Goal: Transaction & Acquisition: Obtain resource

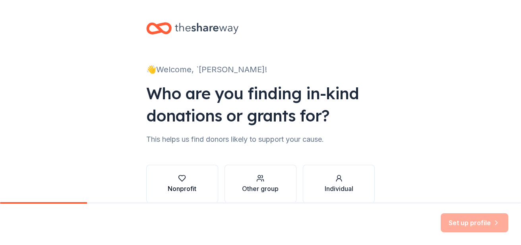
click at [174, 178] on div "button" at bounding box center [182, 178] width 29 height 8
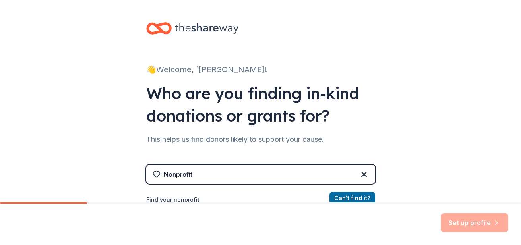
scroll to position [60, 0]
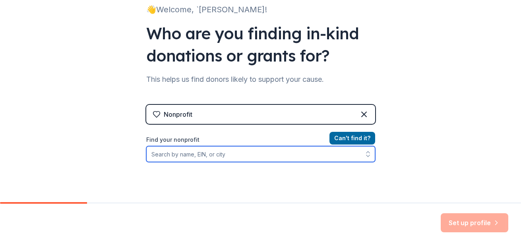
click at [229, 156] on input "Find your nonprofit" at bounding box center [260, 154] width 229 height 16
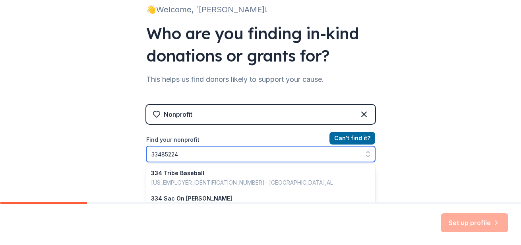
type input "334852245"
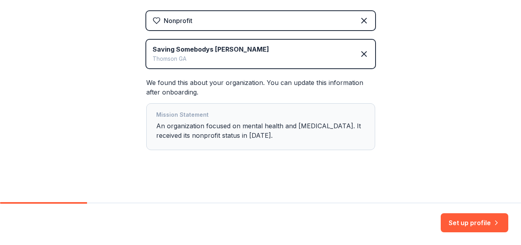
scroll to position [156, 0]
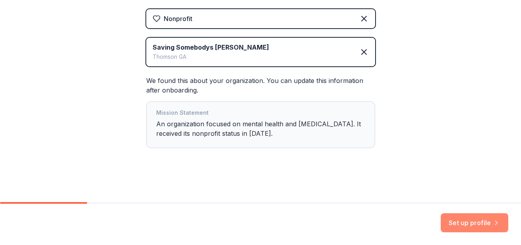
click at [463, 226] on button "Set up profile" at bounding box center [475, 222] width 68 height 19
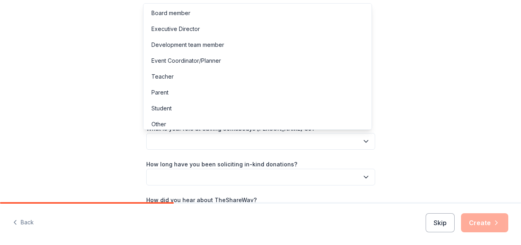
click at [208, 136] on button "button" at bounding box center [260, 141] width 229 height 17
click at [190, 29] on div "Executive Director" at bounding box center [175, 29] width 48 height 10
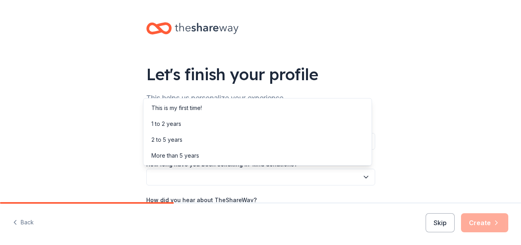
click at [190, 174] on button "button" at bounding box center [260, 177] width 229 height 17
click at [197, 106] on div "This is my first time!" at bounding box center [176, 108] width 50 height 10
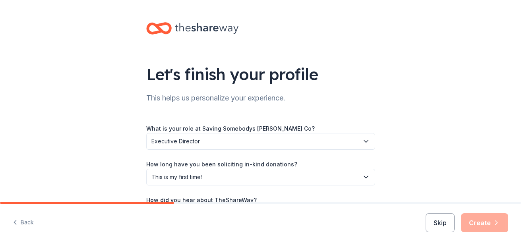
scroll to position [57, 0]
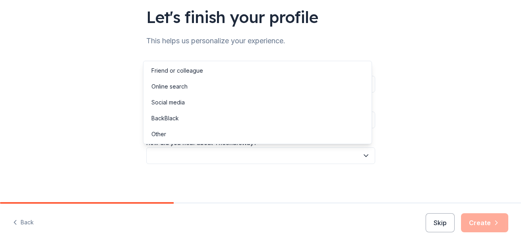
click at [189, 154] on button "button" at bounding box center [260, 155] width 229 height 17
click at [176, 84] on div "Online search" at bounding box center [169, 87] width 36 height 10
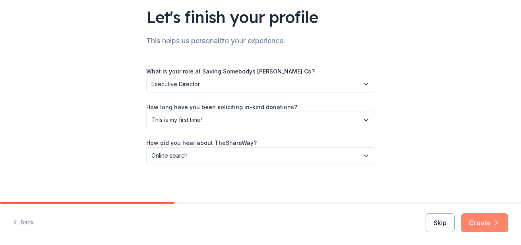
click at [470, 219] on button "Create" at bounding box center [484, 222] width 47 height 19
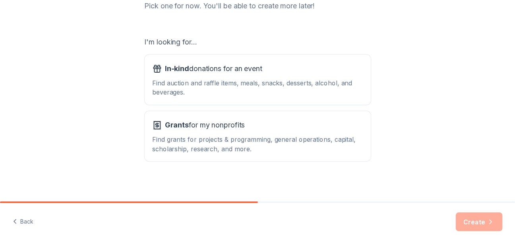
scroll to position [118, 0]
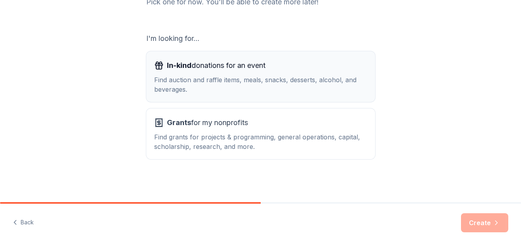
click at [176, 81] on div "Find auction and raffle items, meals, snacks, desserts, alcohol, and beverages." at bounding box center [260, 84] width 213 height 19
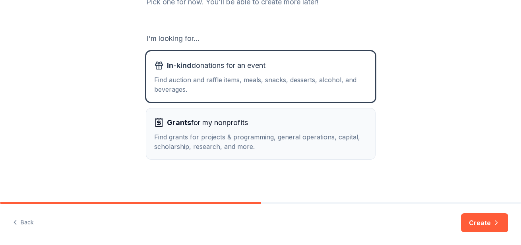
click at [182, 137] on div "Find grants for projects & programming, general operations, capital, scholarshi…" at bounding box center [260, 141] width 213 height 19
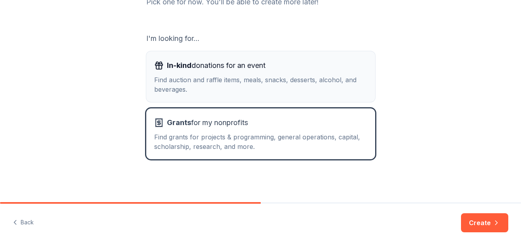
click at [184, 82] on div "Find auction and raffle items, meals, snacks, desserts, alcohol, and beverages." at bounding box center [260, 84] width 213 height 19
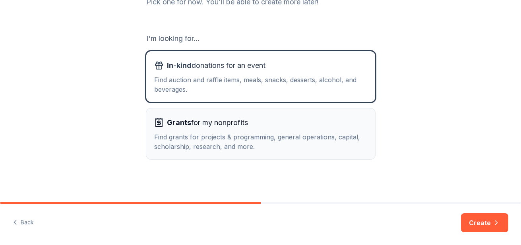
click at [208, 128] on span "Grants for my nonprofits" at bounding box center [207, 122] width 81 height 13
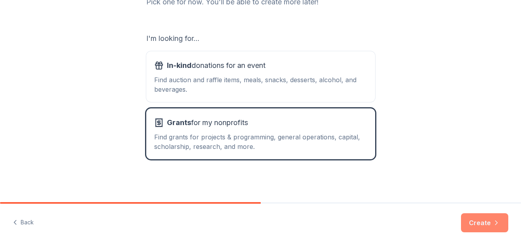
click at [468, 219] on button "Create" at bounding box center [484, 222] width 47 height 19
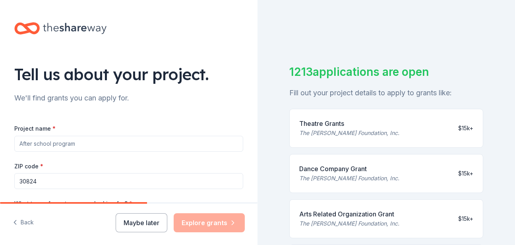
click at [111, 145] on input "Project name *" at bounding box center [128, 144] width 229 height 16
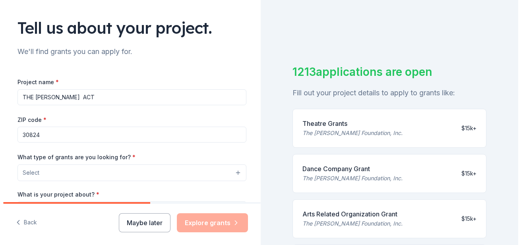
scroll to position [60, 0]
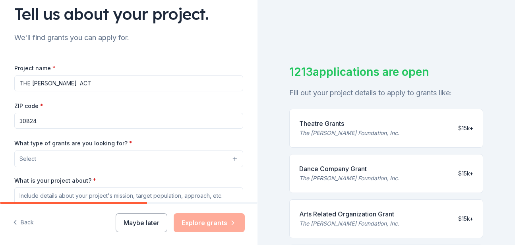
type input "THE [PERSON_NAME] ACT"
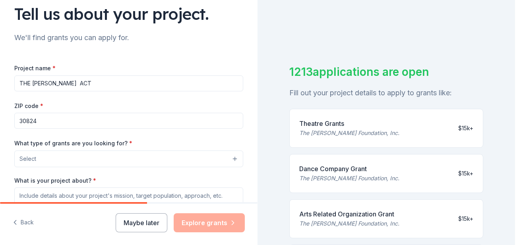
click at [79, 163] on button "Select" at bounding box center [128, 159] width 229 height 17
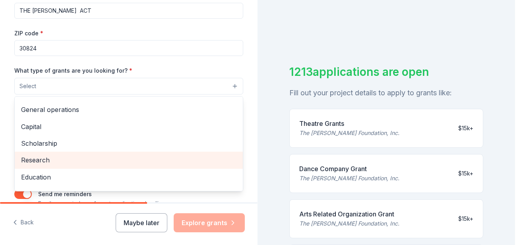
scroll to position [0, 0]
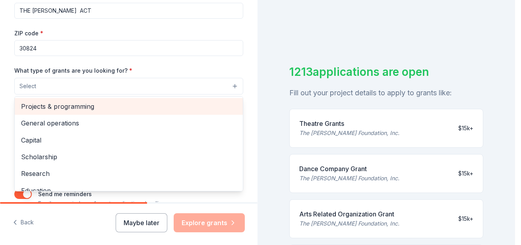
click at [74, 112] on span "Projects & programming" at bounding box center [128, 106] width 215 height 10
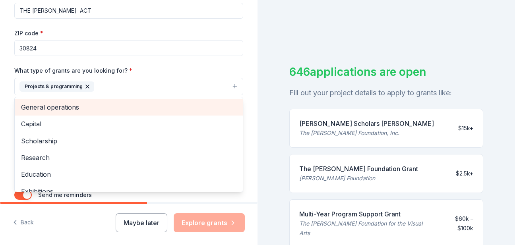
click at [71, 110] on span "General operations" at bounding box center [128, 107] width 215 height 10
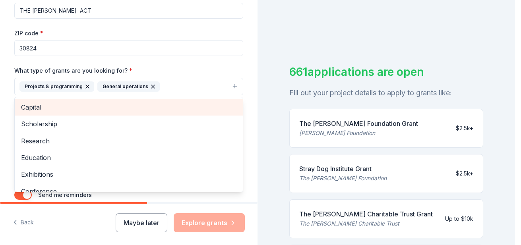
click at [213, 110] on span "Capital" at bounding box center [128, 107] width 215 height 10
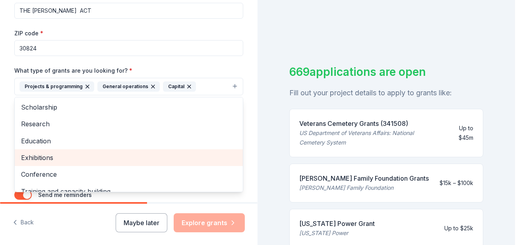
scroll to position [42, 0]
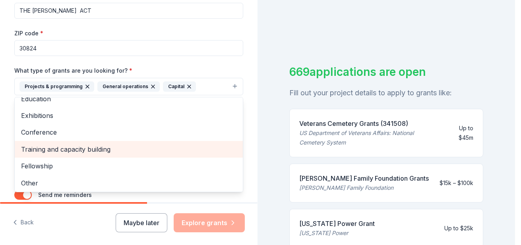
click at [112, 151] on span "Training and capacity building" at bounding box center [128, 149] width 215 height 10
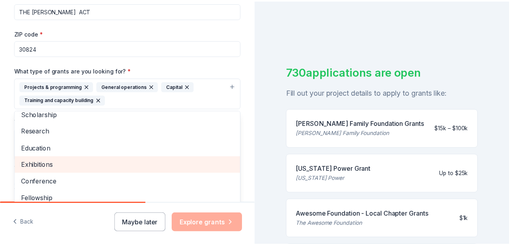
scroll to position [4, 0]
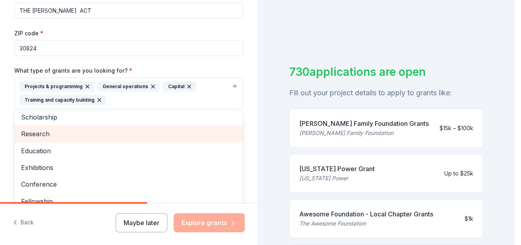
click at [67, 139] on span "Research" at bounding box center [128, 134] width 215 height 10
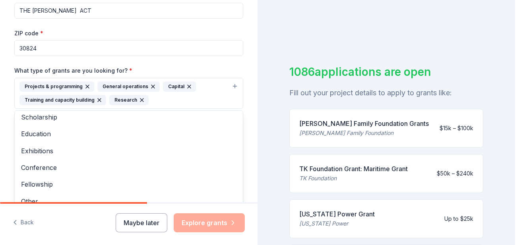
click at [499, 163] on div "Tell us about your project. We'll find grants you can apply for. Project name *…" at bounding box center [257, 122] width 515 height 245
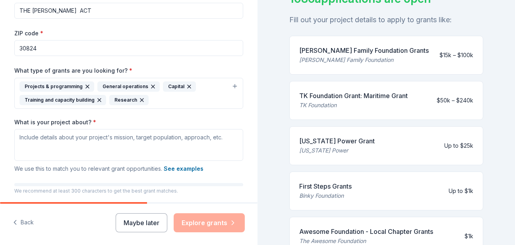
scroll to position [99, 0]
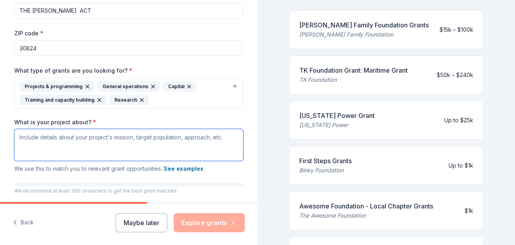
click at [174, 146] on textarea "What is your project about? *" at bounding box center [128, 145] width 229 height 32
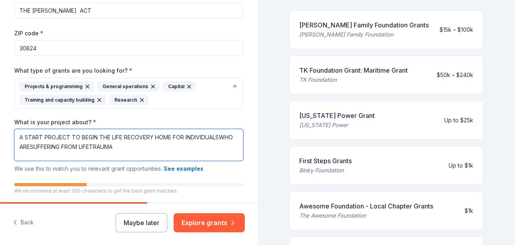
click at [140, 148] on textarea "A START PROJECT TO BEGIN THE LIFE RECOVERY HOME FOR INDIVIDUALSWHO ARESUFFERING…" at bounding box center [128, 145] width 229 height 32
click at [78, 149] on textarea "A START PROJECT TO BEGIN THE LIFE RECOVERY HOME FOR INDIVIDUALSWHO ARESUFFERING…" at bounding box center [128, 145] width 229 height 32
click at [54, 148] on textarea "A START PROJECT TO BEGIN THE LIFE RECOVERY HOME FOR INDIVIDUALSWHO ARE SUFFERIN…" at bounding box center [128, 145] width 229 height 32
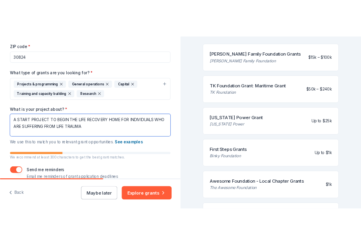
scroll to position [153, 0]
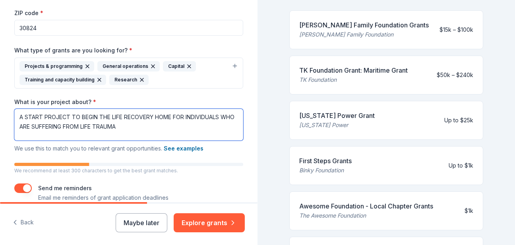
click at [139, 132] on textarea "A START PROJECT TO BEGIN THE LIFE RECOVERY HOME FOR INDIVIDUALS WHO ARE SUFFERI…" at bounding box center [128, 125] width 229 height 32
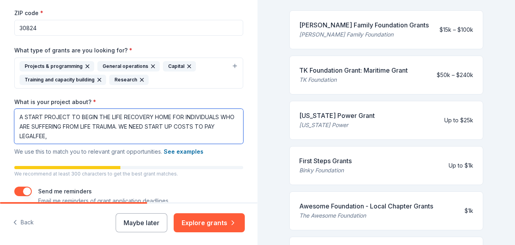
type textarea "A START PROJECT TO BEGIN THE LIFE RECOVERY HOME FOR INDIVIDUALS WHO ARE SUFFERI…"
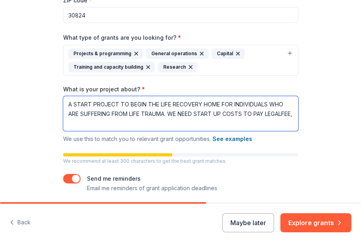
click at [219, 124] on textarea "A START PROJECT TO BEGIN THE LIFE RECOVERY HOME FOR INDIVIDUALS WHO ARE SUFFERI…" at bounding box center [180, 113] width 235 height 35
click at [94, 124] on textarea "A START PROJECT TO BEGIN THE LIFE RECOVERY HOME FOR INDIVIDUALS WHO ARE SUFFERI…" at bounding box center [180, 113] width 235 height 35
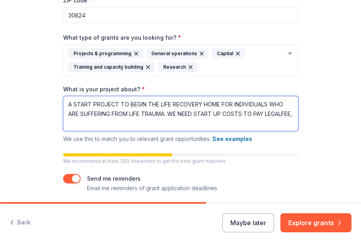
click at [94, 124] on textarea "A START PROJECT TO BEGIN THE LIFE RECOVERY HOME FOR INDIVIDUALS WHO ARE SUFFERI…" at bounding box center [180, 113] width 235 height 35
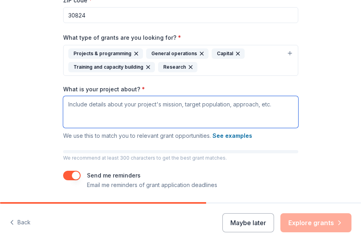
click at [128, 106] on textarea "What is your project about? *" at bounding box center [180, 112] width 235 height 32
paste textarea "🟣 Loremip Dolorsita: Consec Adipisci’e Seddoe – Temp Incididu Utla Etdolor Magn…"
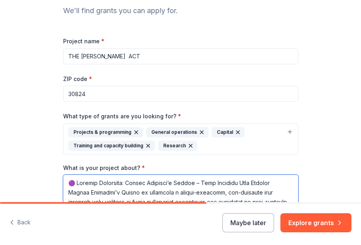
scroll to position [70, 0]
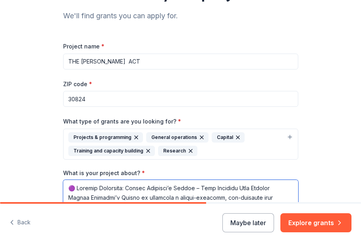
type textarea "🟣 Loremip Dolorsita: Consec Adipisci’e Seddoe – Temp Incididu Utla Etdolor Magn…"
click at [149, 63] on input "THE [PERSON_NAME] ACT" at bounding box center [180, 62] width 235 height 16
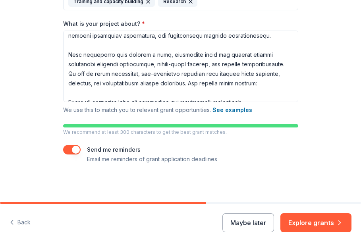
scroll to position [10, 0]
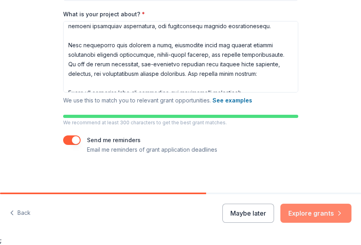
type input "THE [PERSON_NAME] ACT -- LIFE RECOVERY HOME STARTUP"
click at [295, 211] on button "Explore grants" at bounding box center [316, 213] width 71 height 19
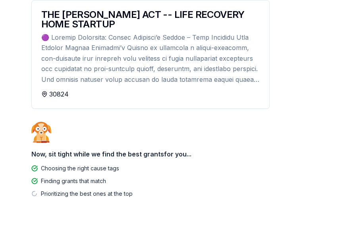
scroll to position [104, 0]
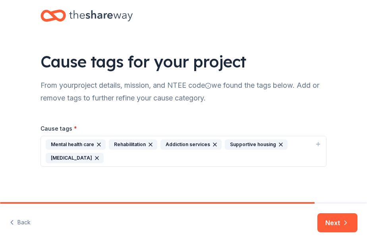
scroll to position [3, 0]
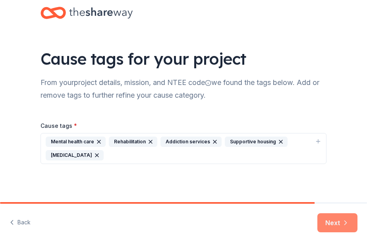
click at [330, 221] on button "Next" at bounding box center [337, 222] width 40 height 19
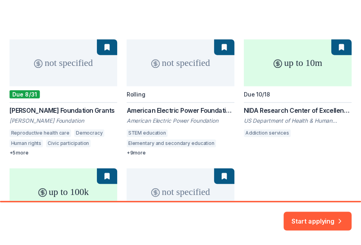
scroll to position [101, 0]
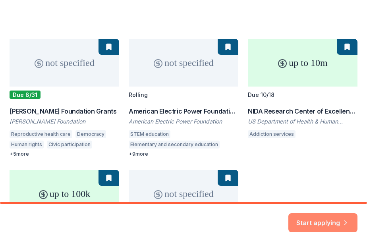
click at [317, 221] on button "Start applying" at bounding box center [322, 218] width 69 height 19
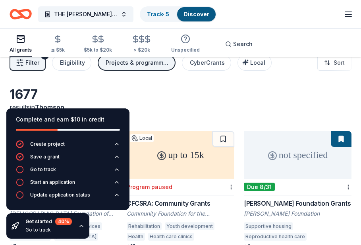
scroll to position [11, 0]
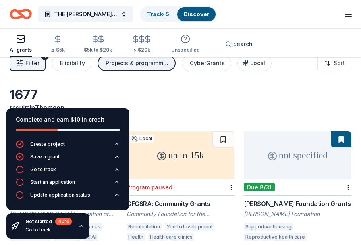
click at [41, 170] on div "Go to track" at bounding box center [43, 169] width 26 height 6
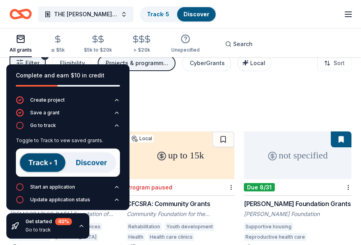
click at [162, 109] on div "1677 results in [GEOGRAPHIC_DATA], [GEOGRAPHIC_DATA]" at bounding box center [181, 104] width 342 height 35
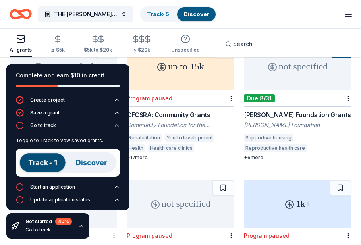
scroll to position [100, 0]
click at [39, 124] on div "Go to track" at bounding box center [43, 125] width 26 height 6
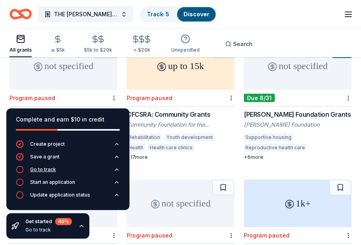
click at [18, 171] on icon "button" at bounding box center [20, 170] width 8 height 8
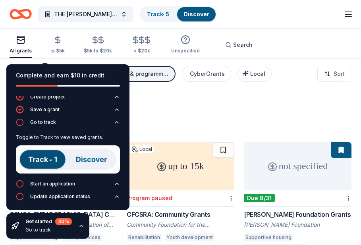
scroll to position [0, 0]
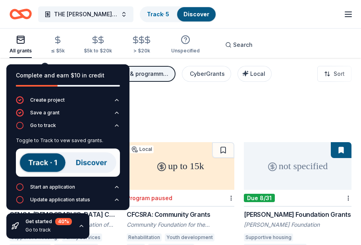
click at [41, 230] on div "Go to track" at bounding box center [48, 230] width 46 height 6
click at [80, 226] on icon "button" at bounding box center [81, 226] width 6 height 6
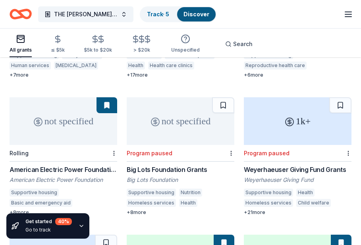
scroll to position [184, 0]
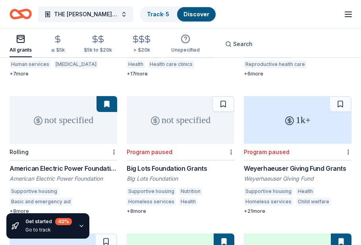
click at [271, 164] on div "Weyerhaeuser Giving Fund Grants" at bounding box center [298, 169] width 108 height 10
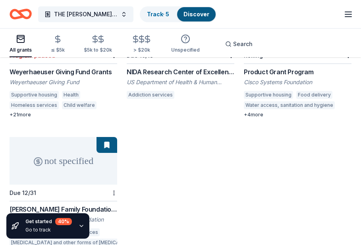
scroll to position [463, 0]
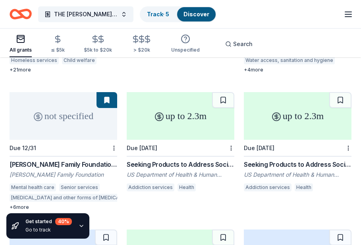
click at [221, 160] on div "Seeking Products to Address Social Needs impacting Substance Use Disorders (SUD…" at bounding box center [181, 165] width 108 height 10
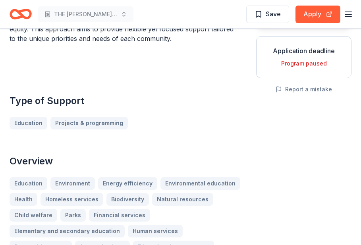
scroll to position [143, 0]
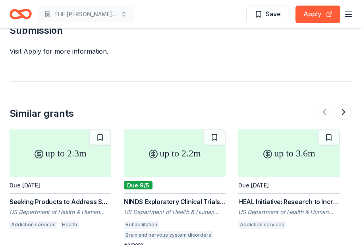
scroll to position [640, 0]
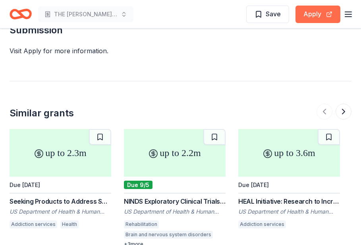
click at [314, 17] on button "Apply" at bounding box center [318, 14] width 45 height 17
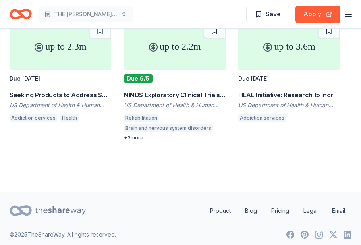
scroll to position [748, 0]
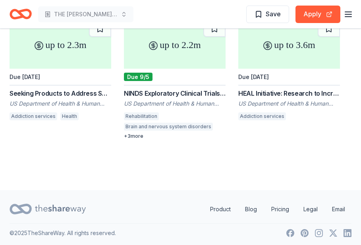
click at [303, 101] on div "US Department of Health & Human Services: National Institutes of Health (NIH)" at bounding box center [289, 104] width 102 height 8
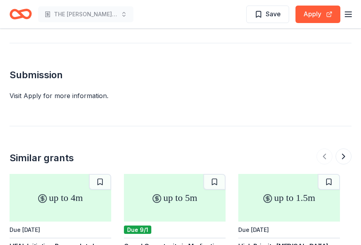
scroll to position [606, 0]
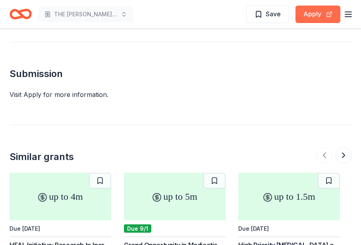
click at [317, 14] on button "Apply" at bounding box center [318, 14] width 45 height 17
